Goal: Check status: Check status

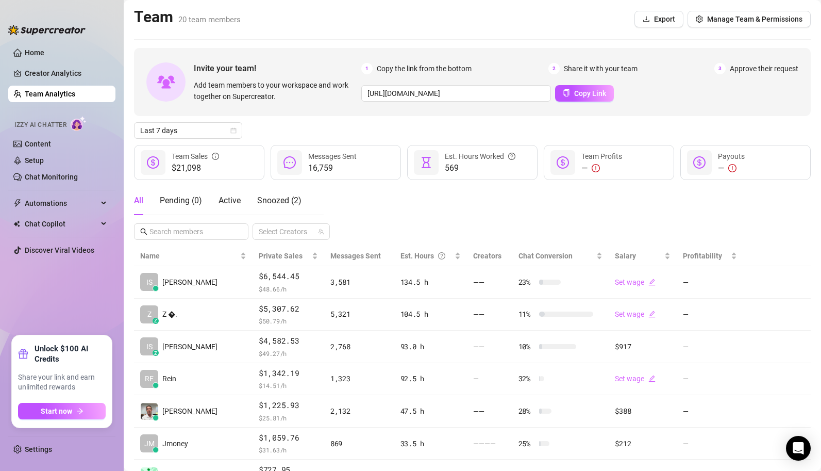
click at [402, 209] on div "All Pending ( 0 ) Active Snoozed ( 2 ) Select Creators" at bounding box center [472, 213] width 677 height 54
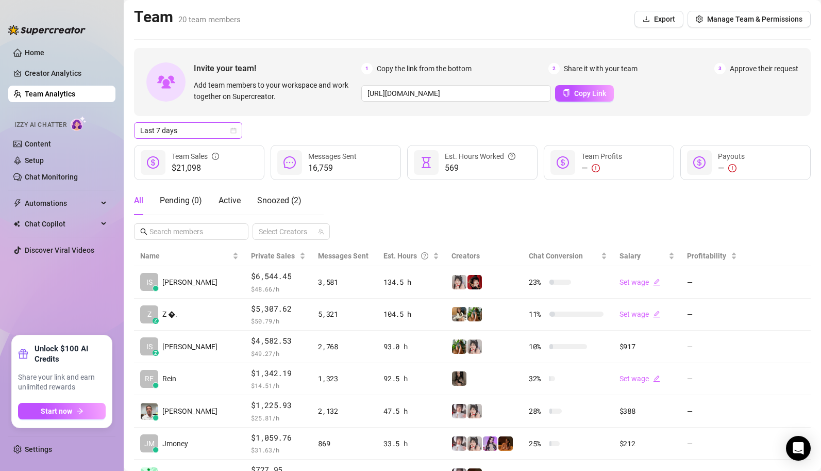
click at [223, 128] on span "Last 7 days" at bounding box center [188, 130] width 96 height 15
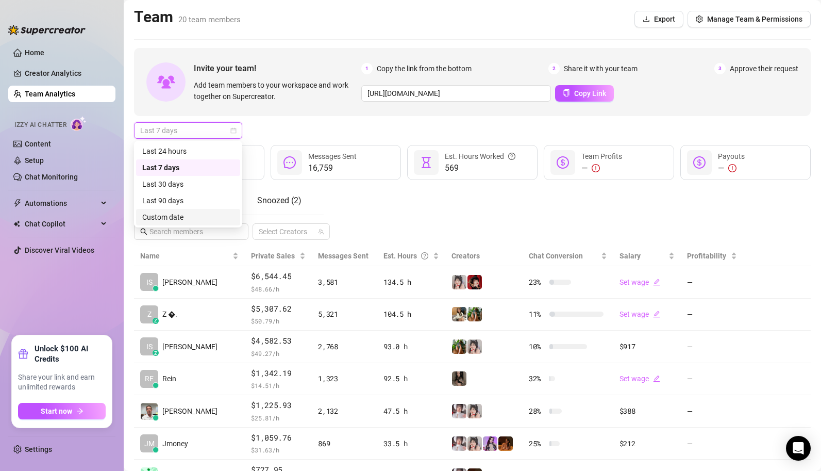
click at [206, 219] on div "Custom date" at bounding box center [188, 216] width 92 height 11
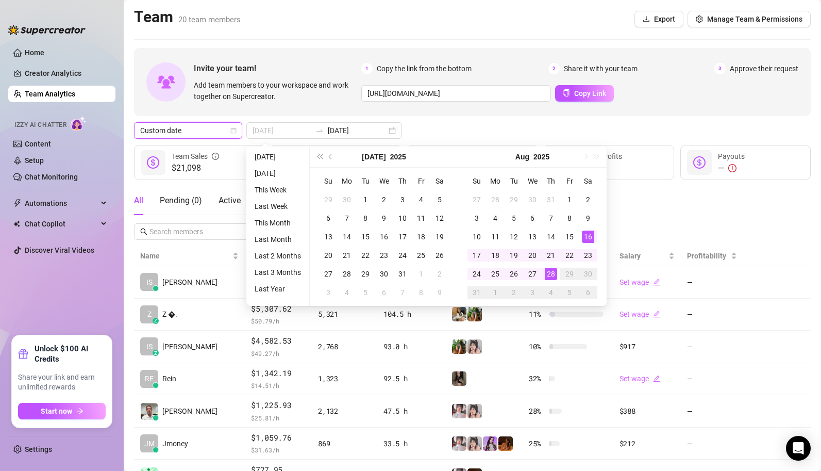
type input "[DATE]"
click at [585, 238] on div "16" at bounding box center [588, 236] width 12 height 12
type input "[DATE]"
click at [554, 272] on div "28" at bounding box center [551, 274] width 12 height 12
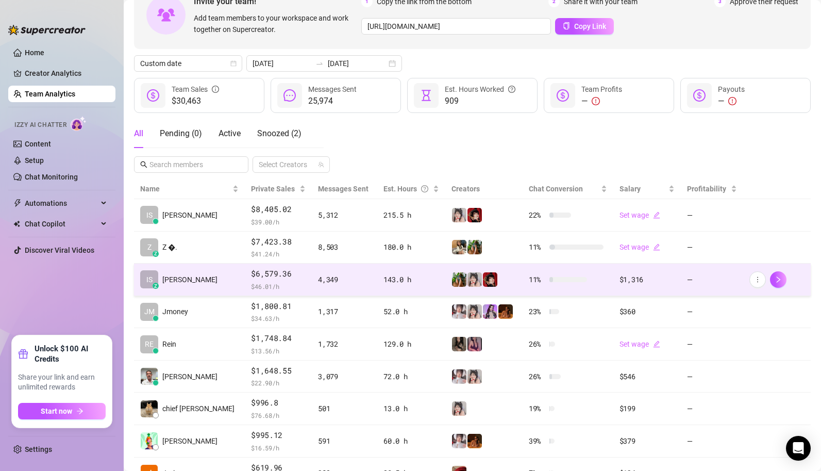
scroll to position [68, 0]
